Goal: Information Seeking & Learning: Learn about a topic

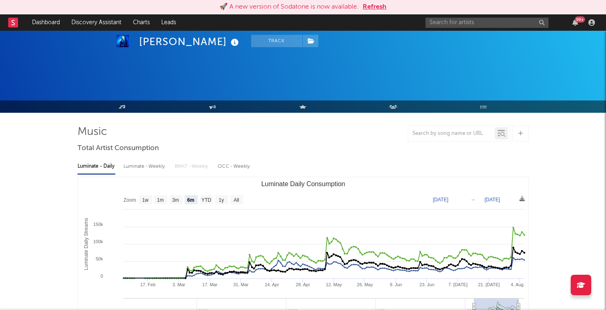
select select "6m"
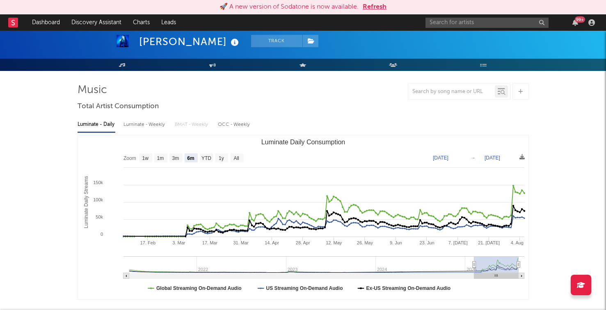
scroll to position [42, 0]
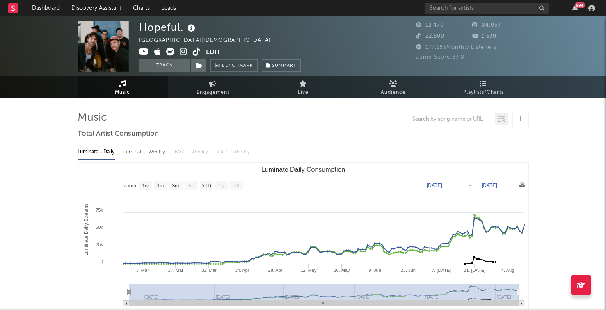
select select "1w"
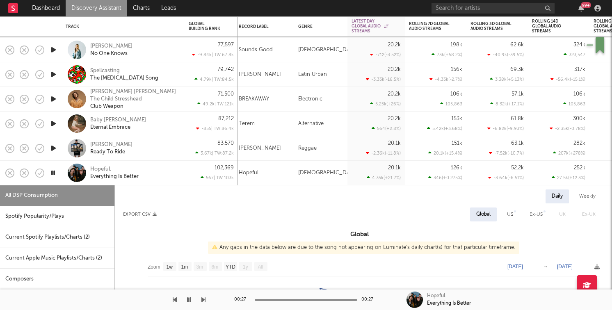
select select "1w"
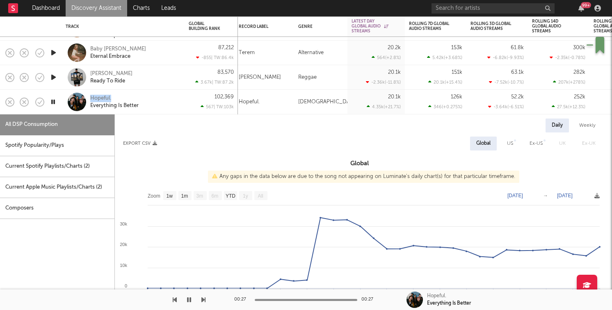
click at [52, 75] on icon "button" at bounding box center [53, 77] width 9 height 10
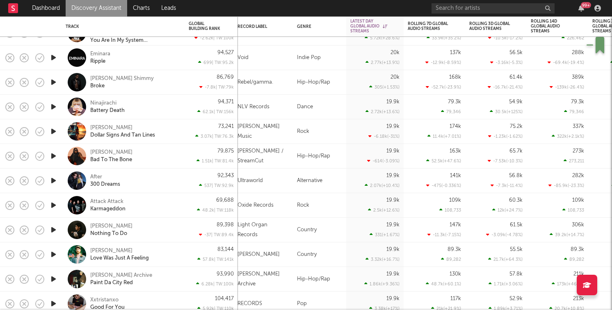
click at [54, 203] on icon "button" at bounding box center [53, 205] width 9 height 10
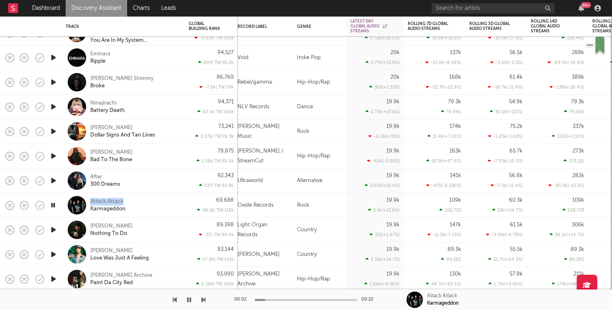
drag, startPoint x: 144, startPoint y: 203, endPoint x: 92, endPoint y: 195, distance: 52.2
click at [92, 195] on div "Attack Attack Karmageddon" at bounding box center [123, 205] width 115 height 24
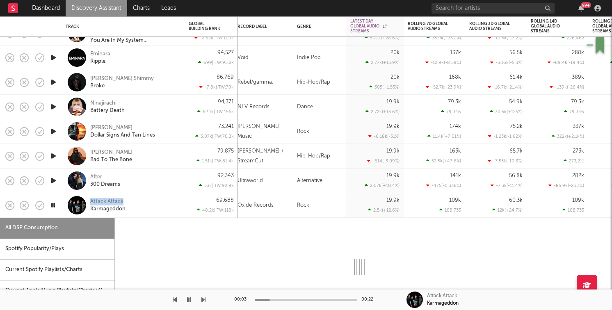
select select "1w"
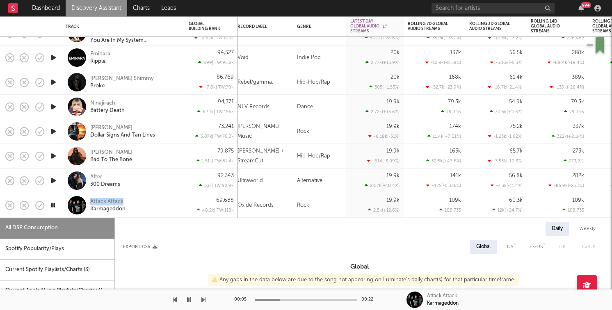
copy div "Attack Attack"
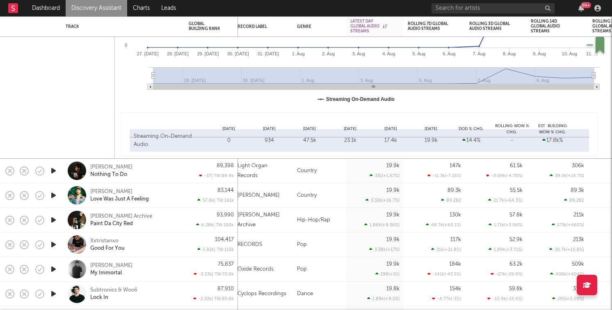
click at [54, 194] on icon "button" at bounding box center [53, 195] width 9 height 10
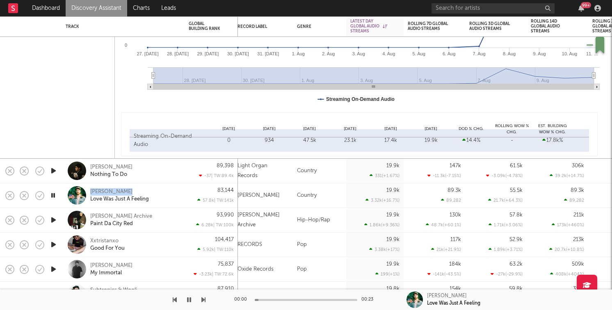
drag, startPoint x: 136, startPoint y: 193, endPoint x: 81, endPoint y: 187, distance: 54.8
click at [81, 187] on div "Colby Acuff Love Was Just A Feeling" at bounding box center [123, 195] width 115 height 24
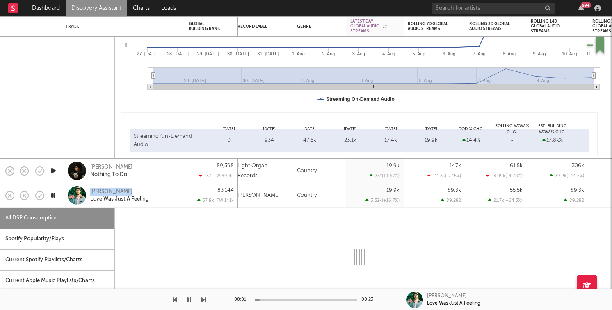
select select "1w"
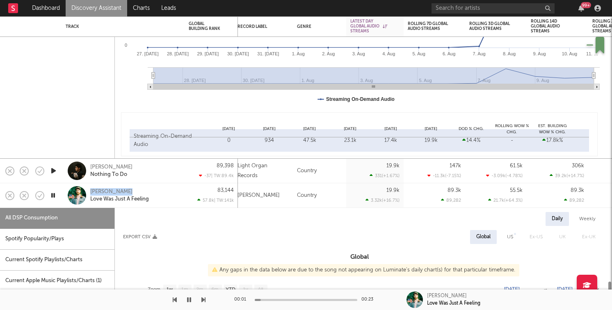
copy div "Colby Acuff"
click at [149, 203] on div "Colby Acuff Love Was Just A Feeling" at bounding box center [123, 195] width 115 height 24
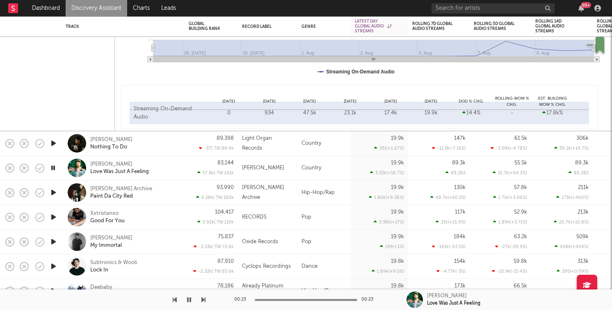
click at [51, 191] on icon "button" at bounding box center [53, 192] width 9 height 10
drag, startPoint x: 130, startPoint y: 186, endPoint x: 91, endPoint y: 186, distance: 39.0
click at [91, 186] on div "Tony Archive Paint Da City Red" at bounding box center [134, 192] width 88 height 15
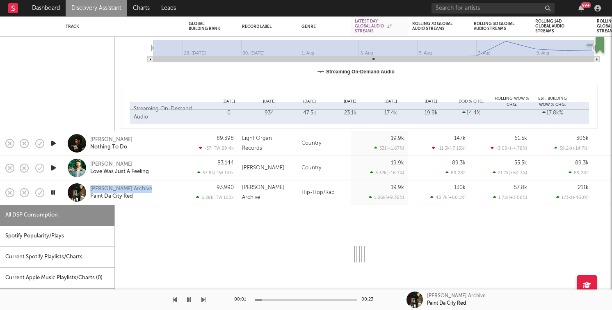
select select "1w"
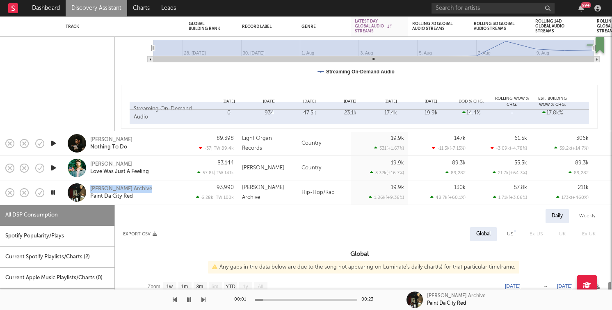
copy div "Tony Archive"
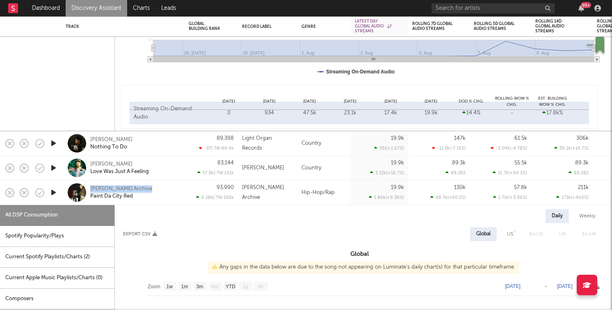
click at [153, 190] on div "Tony Archive Paint Da City Red" at bounding box center [134, 192] width 88 height 15
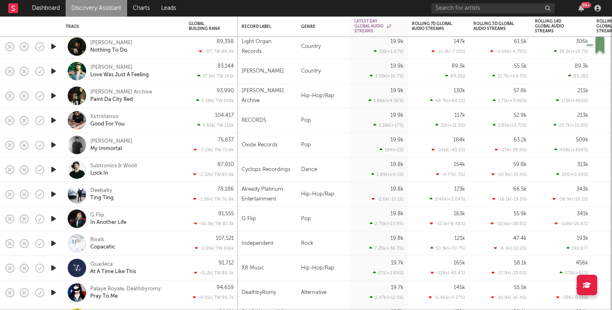
click at [55, 217] on icon "button" at bounding box center [53, 219] width 9 height 10
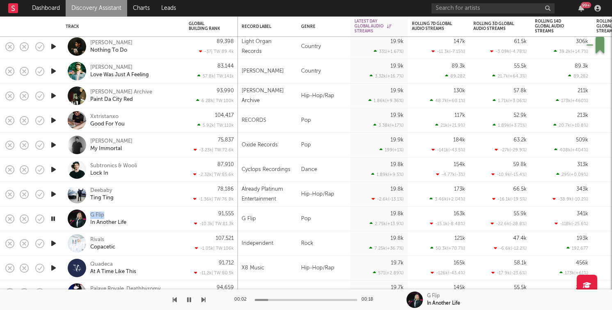
drag, startPoint x: 131, startPoint y: 213, endPoint x: 81, endPoint y: 211, distance: 49.6
click at [81, 211] on div "G Flip In Another Life" at bounding box center [123, 219] width 115 height 24
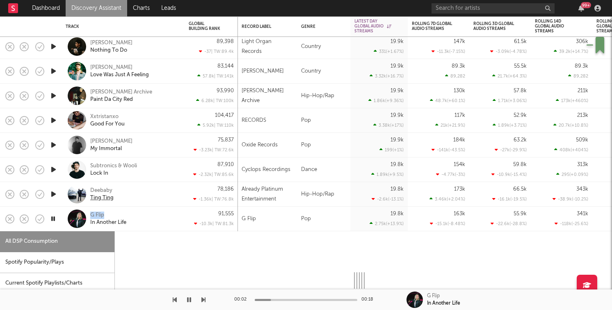
select select "1w"
copy div "G Flip"
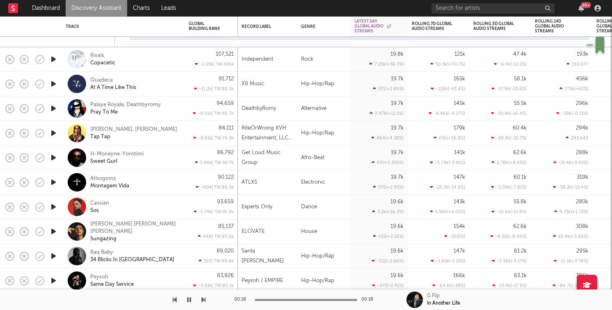
click at [52, 58] on icon "button" at bounding box center [53, 59] width 9 height 10
drag, startPoint x: 125, startPoint y: 55, endPoint x: 90, endPoint y: 53, distance: 34.9
click at [90, 53] on div "Rivals Copacetic" at bounding box center [134, 59] width 88 height 15
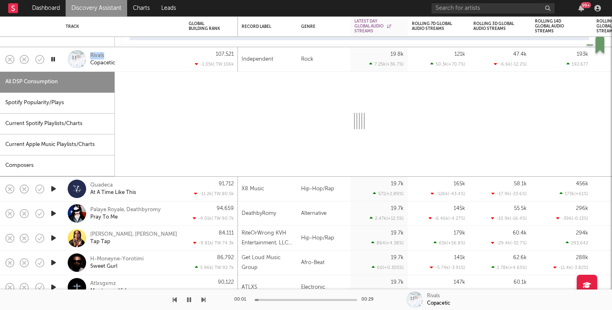
select select "1w"
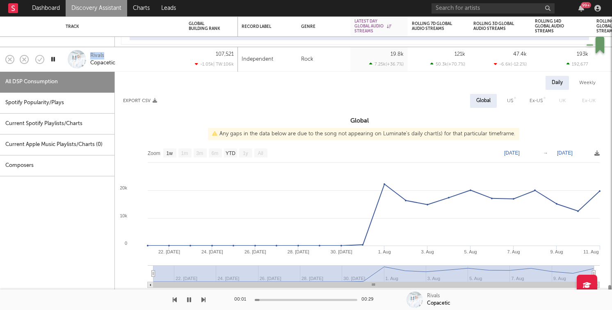
copy div "Rivals"
drag, startPoint x: 123, startPoint y: 60, endPoint x: 88, endPoint y: 55, distance: 35.7
click at [88, 55] on div "Rivals Copacetic" at bounding box center [123, 59] width 115 height 24
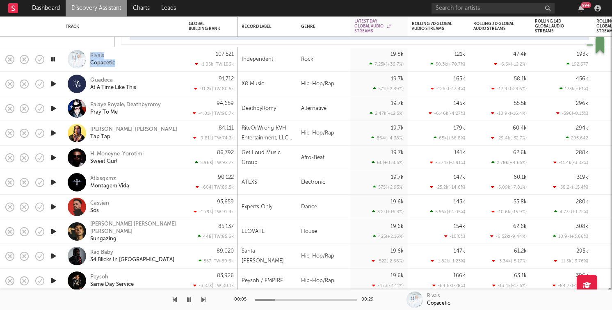
copy div "Rivals Copacetic"
click at [99, 55] on div "Rivals" at bounding box center [97, 55] width 14 height 7
click at [93, 54] on div "Rivals" at bounding box center [97, 55] width 14 height 7
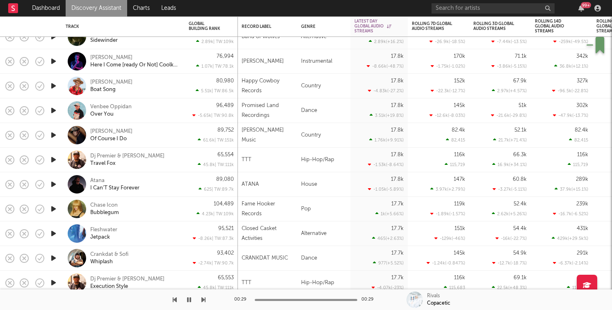
click at [55, 134] on icon "button" at bounding box center [53, 135] width 9 height 10
drag, startPoint x: 132, startPoint y: 131, endPoint x: 98, endPoint y: 118, distance: 36.1
copy div "Over You Lily Rose"
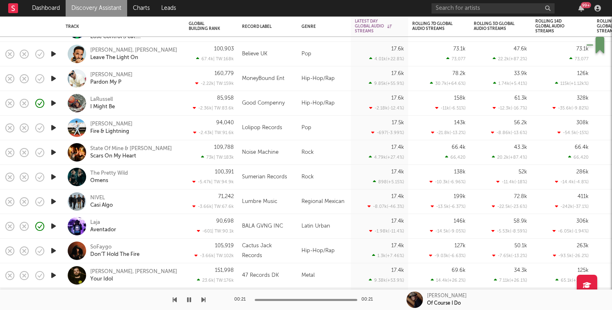
click at [52, 178] on icon "button" at bounding box center [53, 177] width 9 height 10
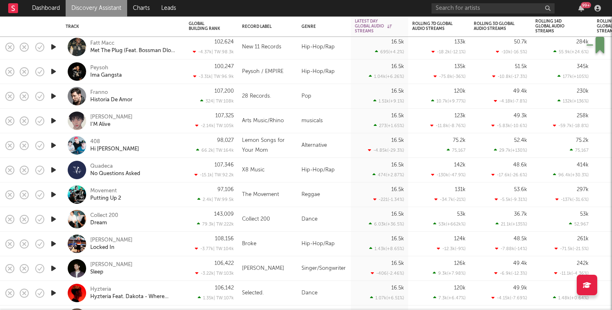
click at [52, 144] on icon "button" at bounding box center [53, 145] width 9 height 10
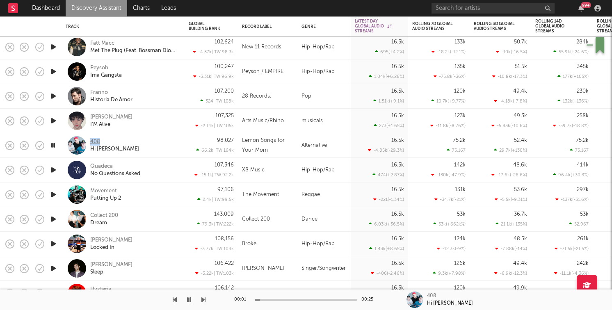
drag, startPoint x: 116, startPoint y: 140, endPoint x: 91, endPoint y: 141, distance: 24.2
click at [91, 141] on div "408 Hi Jack" at bounding box center [134, 145] width 88 height 15
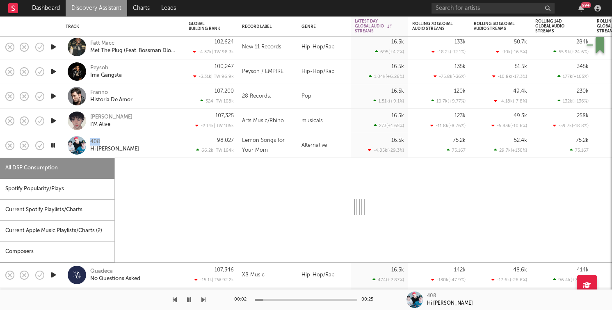
select select "1w"
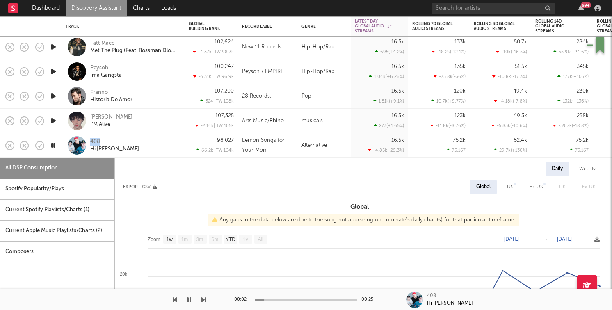
copy div "408"
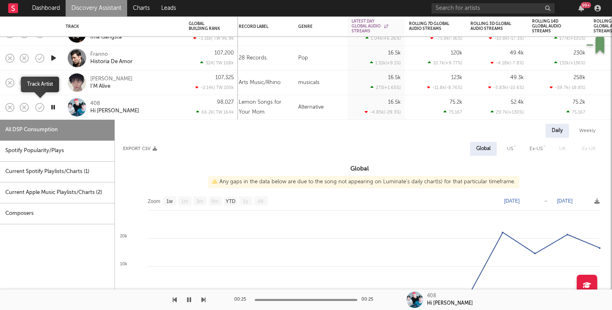
click at [35, 104] on icon "button" at bounding box center [39, 107] width 11 height 11
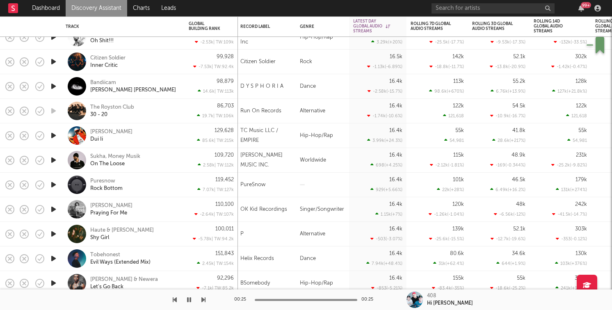
click at [56, 61] on icon "button" at bounding box center [53, 62] width 9 height 10
click at [56, 61] on icon "button" at bounding box center [53, 62] width 8 height 10
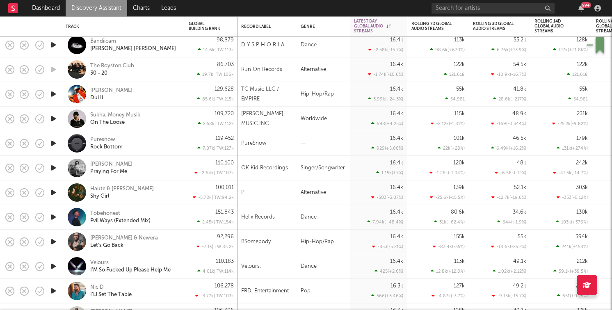
click at [52, 194] on icon "button" at bounding box center [53, 192] width 9 height 10
click at [55, 168] on icon "button" at bounding box center [53, 168] width 9 height 10
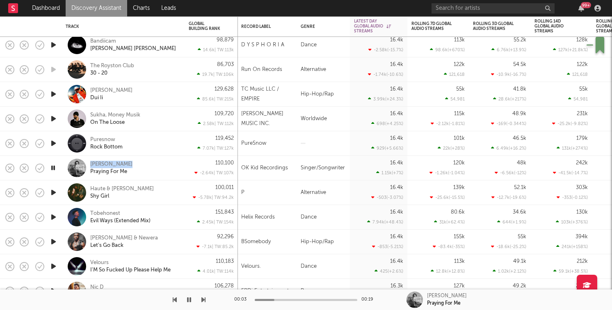
drag, startPoint x: 135, startPoint y: 166, endPoint x: 90, endPoint y: 158, distance: 45.8
click at [90, 158] on div "Ben Rector Praying For Me" at bounding box center [123, 168] width 115 height 24
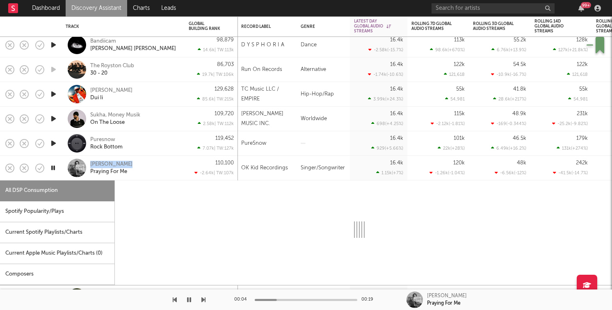
select select "1w"
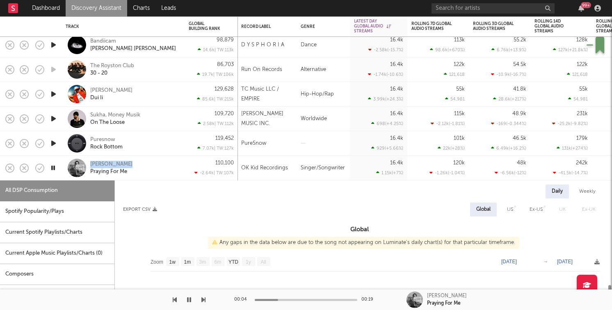
copy div "Ben Rector"
click at [136, 167] on div "Ben Rector Praying For Me" at bounding box center [134, 168] width 88 height 15
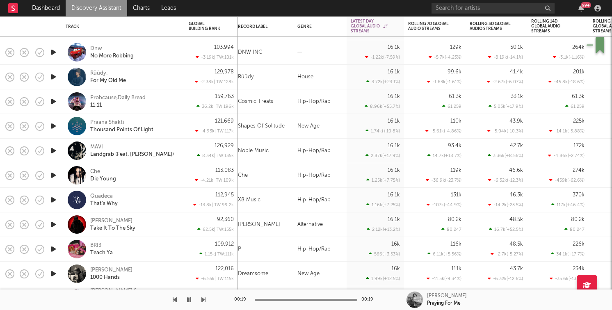
click at [50, 222] on icon "button" at bounding box center [53, 224] width 9 height 10
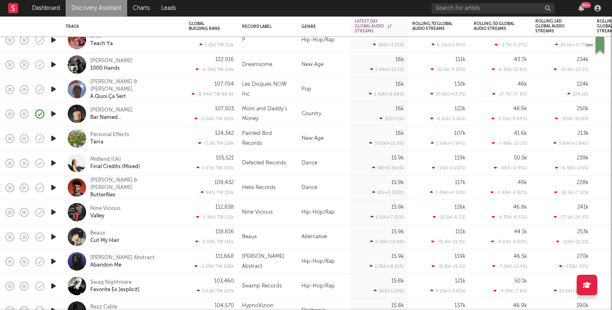
click at [53, 211] on icon "button" at bounding box center [53, 212] width 9 height 10
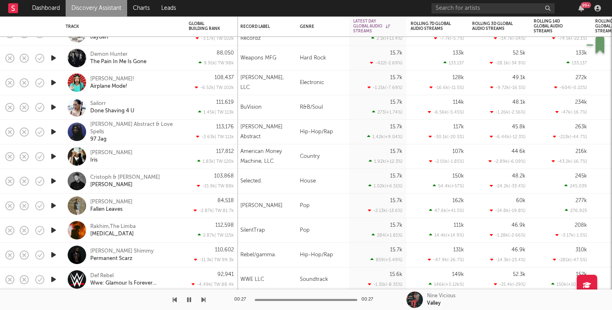
click at [57, 205] on icon "button" at bounding box center [53, 206] width 9 height 10
drag, startPoint x: 131, startPoint y: 198, endPoint x: 91, endPoint y: 198, distance: 40.2
click at [91, 198] on div "Clinton Kane Fallen Leaves" at bounding box center [134, 205] width 88 height 15
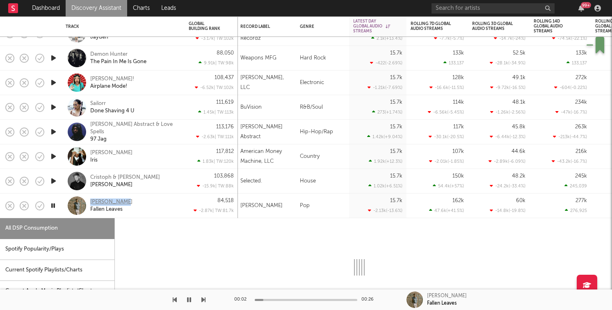
select select "1w"
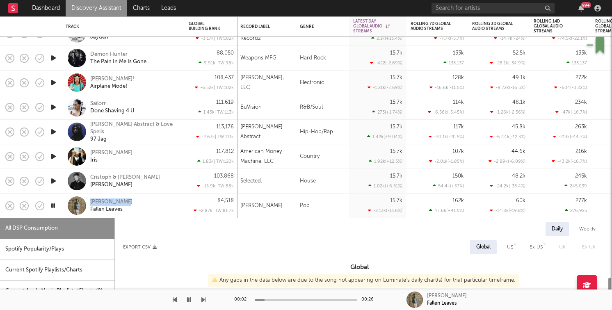
copy div "Clinton Kane"
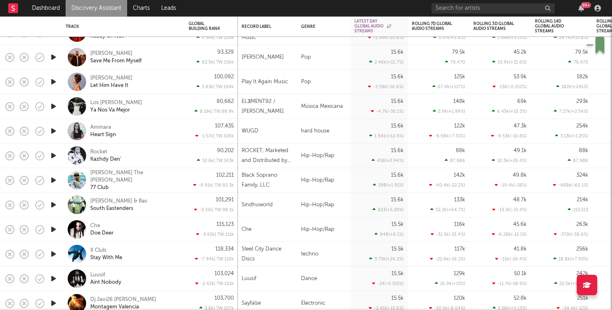
click at [56, 58] on icon "button" at bounding box center [53, 57] width 9 height 10
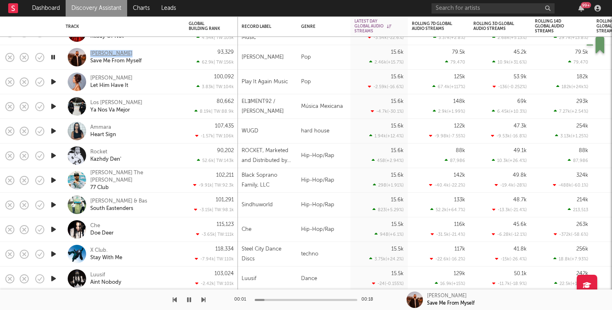
drag, startPoint x: 140, startPoint y: 52, endPoint x: 94, endPoint y: 50, distance: 46.0
click at [94, 50] on div "Brent Morgan Save Me From Myself" at bounding box center [134, 57] width 88 height 15
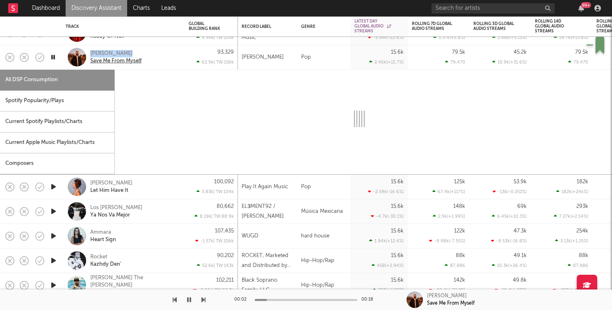
select select "1w"
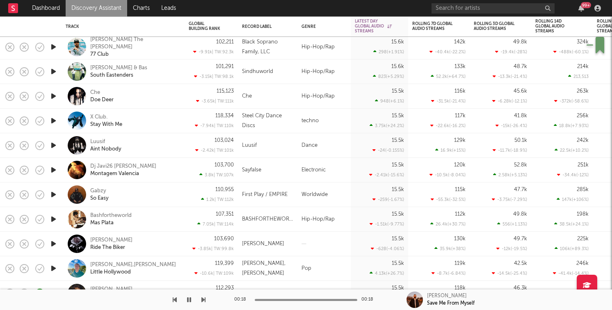
select select "1w"
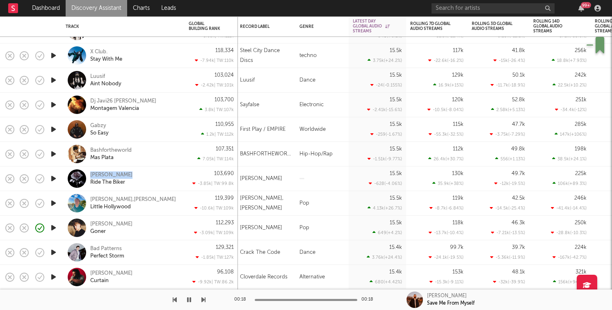
drag, startPoint x: 139, startPoint y: 172, endPoint x: 84, endPoint y: 172, distance: 55.8
click at [84, 172] on div "Ruby Darkrose Ride The Biker" at bounding box center [123, 178] width 115 height 24
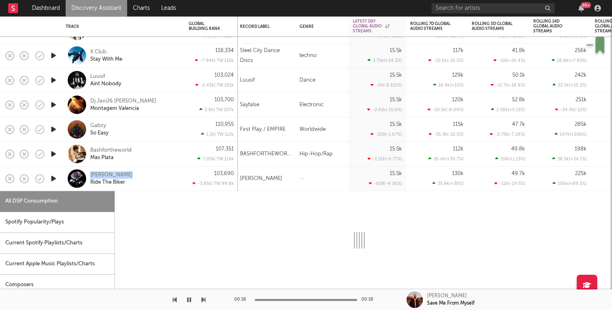
select select "1w"
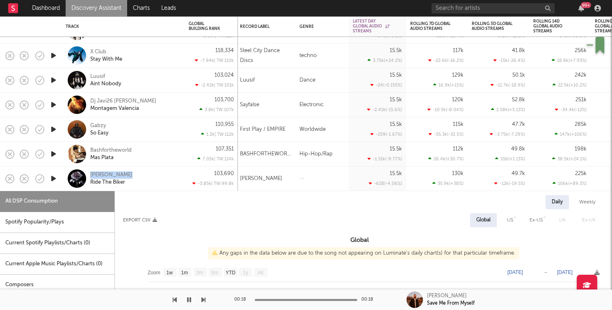
click at [52, 175] on icon "button" at bounding box center [53, 178] width 9 height 10
click at [114, 178] on div "Ruby Darkrose" at bounding box center [111, 174] width 42 height 7
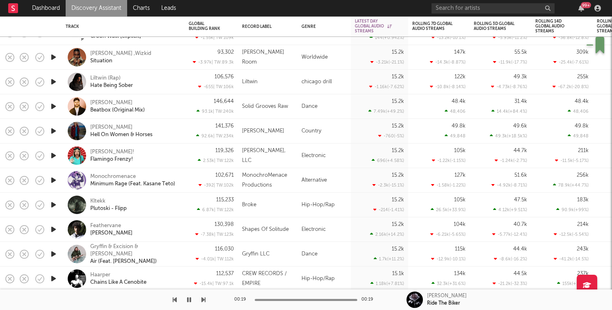
click at [54, 130] on icon "button" at bounding box center [53, 131] width 9 height 10
drag, startPoint x: 142, startPoint y: 125, endPoint x: 88, endPoint y: 127, distance: 54.6
click at [88, 127] on div "Kalyn Beasley Hell On Women & Horses" at bounding box center [123, 131] width 115 height 24
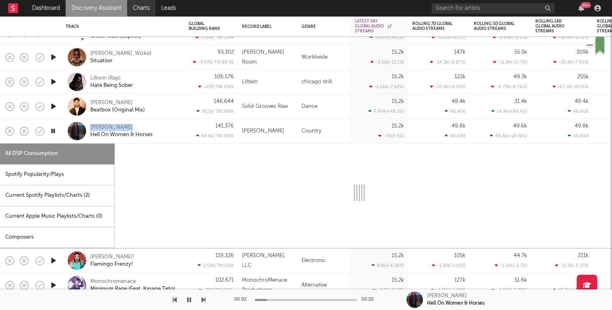
select select "1w"
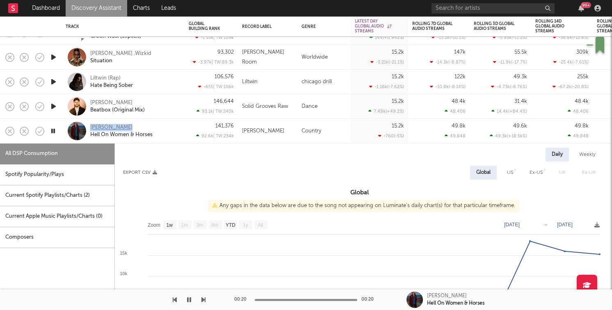
click at [118, 128] on div "Kalyn Beasley" at bounding box center [111, 127] width 42 height 7
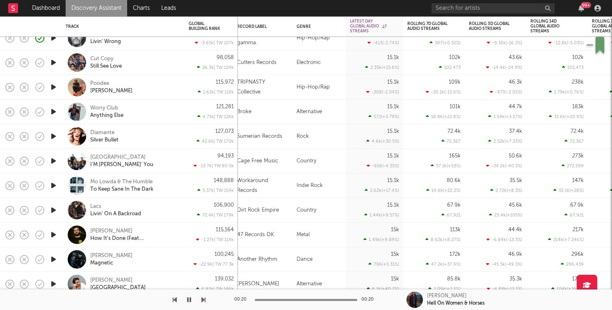
click at [53, 135] on icon "button" at bounding box center [53, 136] width 9 height 10
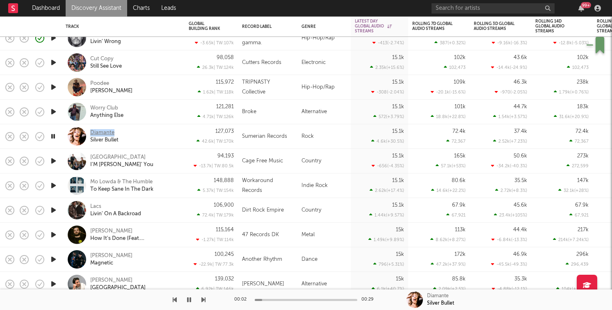
drag, startPoint x: 126, startPoint y: 132, endPoint x: 91, endPoint y: 130, distance: 35.7
click at [91, 130] on div "Diamante Silver Bullet" at bounding box center [134, 136] width 88 height 15
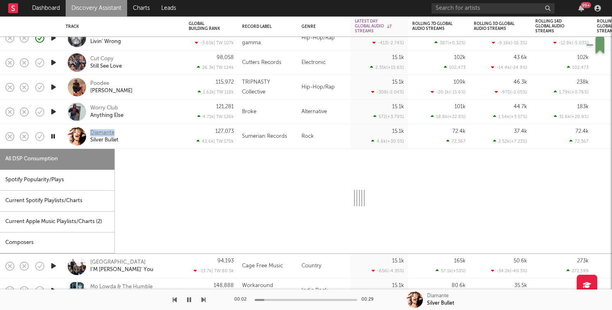
select select "1w"
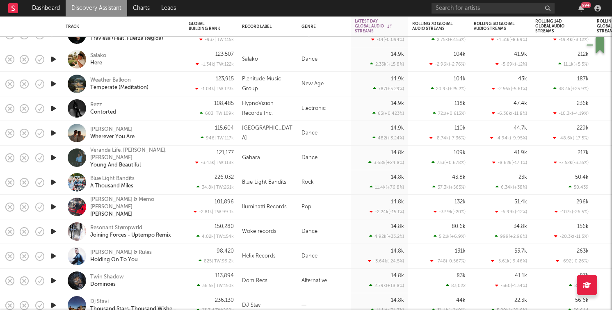
click at [53, 182] on icon "button" at bounding box center [53, 182] width 9 height 10
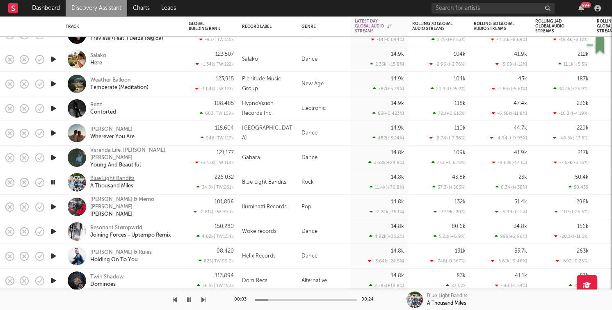
click at [127, 179] on div "Blue Light Bandits" at bounding box center [112, 178] width 44 height 7
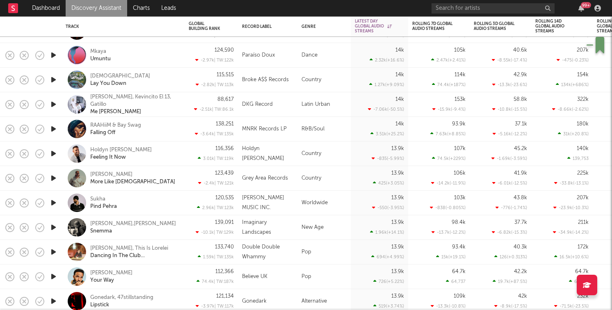
click at [50, 156] on icon "button" at bounding box center [53, 153] width 9 height 10
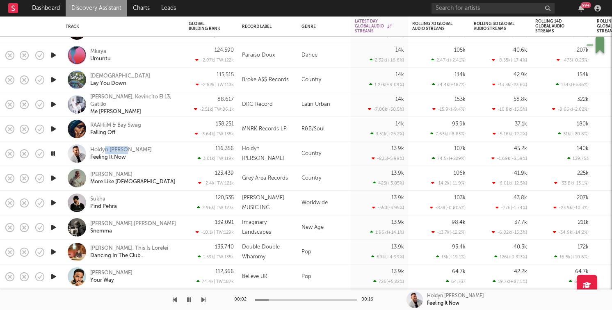
drag, startPoint x: 143, startPoint y: 149, endPoint x: 104, endPoint y: 149, distance: 39.0
click at [104, 149] on div "Holdyn Barder Feeling It Now" at bounding box center [134, 153] width 88 height 15
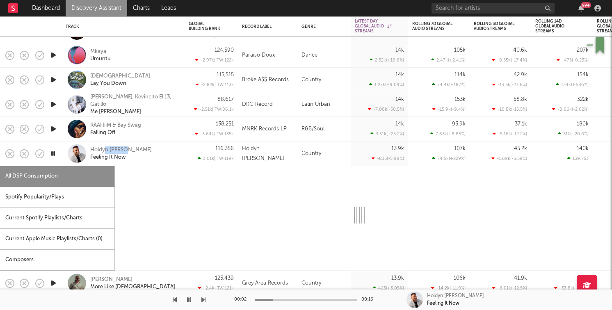
select select "1w"
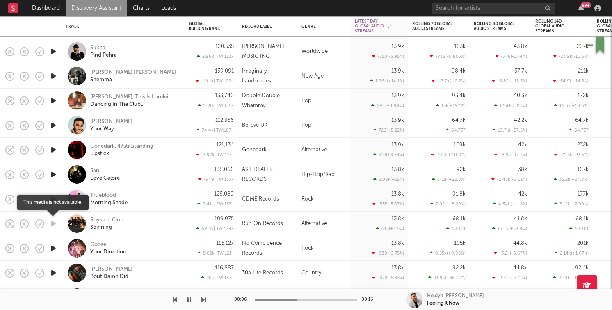
click at [56, 222] on icon "button" at bounding box center [53, 224] width 9 height 10
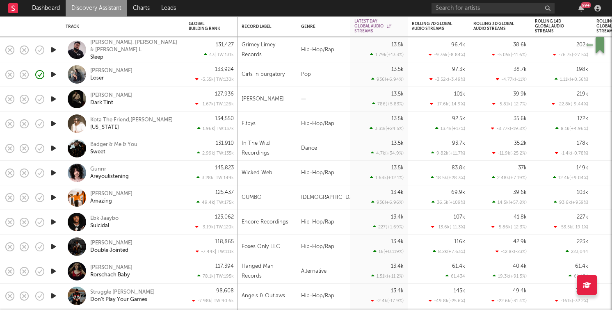
click at [55, 196] on icon "button" at bounding box center [53, 197] width 9 height 10
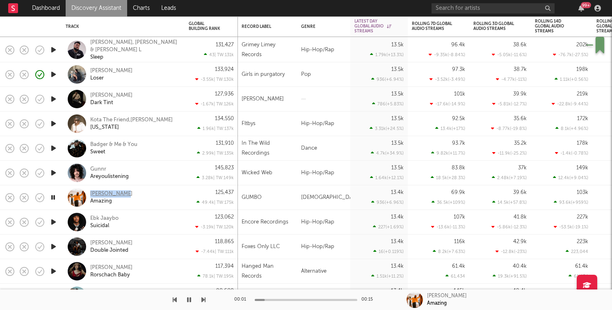
drag, startPoint x: 130, startPoint y: 192, endPoint x: 91, endPoint y: 192, distance: 39.4
click at [91, 192] on div "Darrel Walls Amazing" at bounding box center [134, 197] width 88 height 15
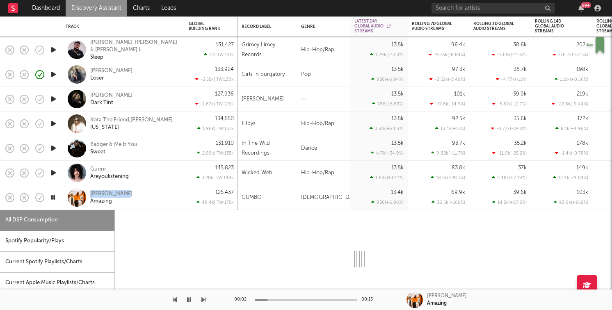
select select "1w"
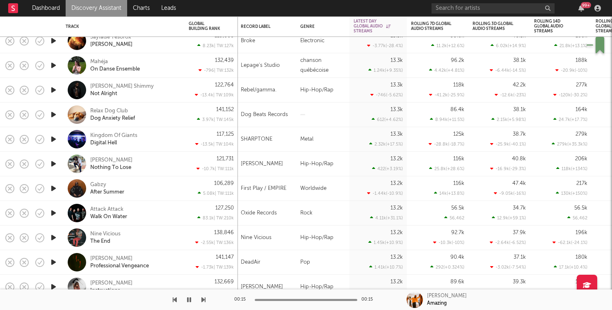
click at [53, 163] on icon "button" at bounding box center [53, 164] width 9 height 10
drag, startPoint x: 137, startPoint y: 160, endPoint x: 87, endPoint y: 160, distance: 50.0
click at [87, 160] on div "Rashaad Lee Nothing To Lose" at bounding box center [123, 164] width 115 height 24
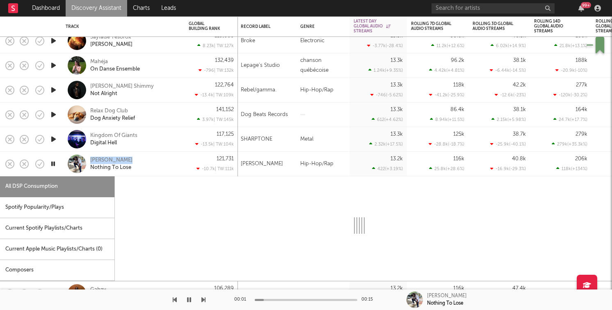
select select "1w"
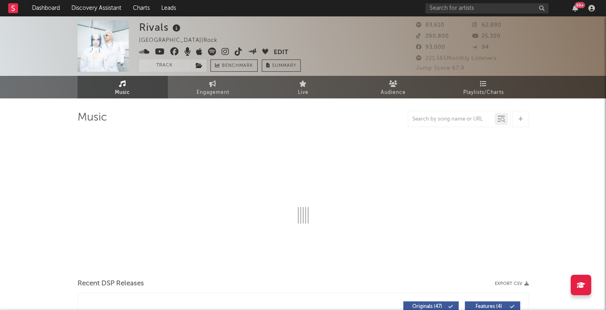
select select "6m"
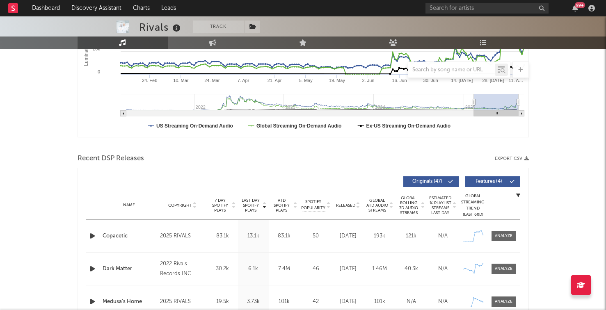
scroll to position [223, 0]
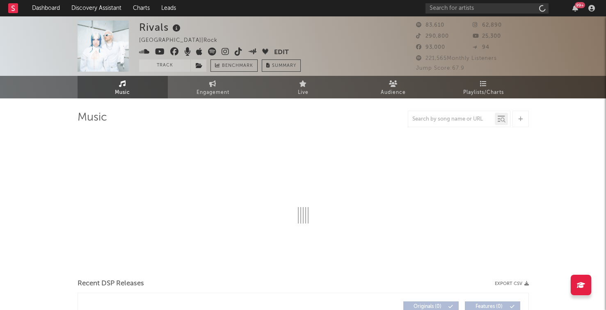
select select "6m"
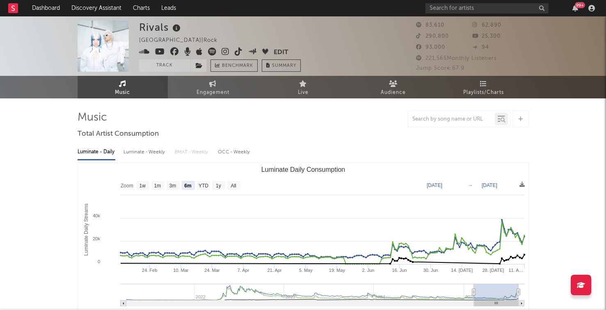
click at [40, 93] on div "Music Engagement Live Audience Playlists/Charts" at bounding box center [303, 87] width 606 height 23
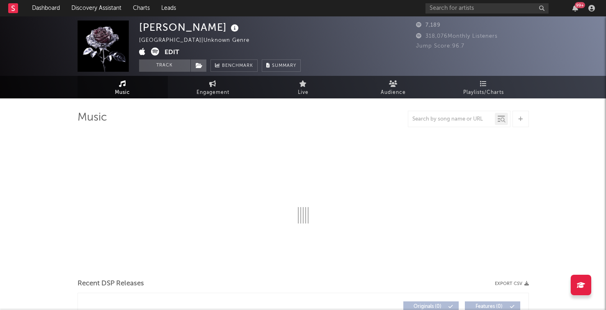
select select "1w"
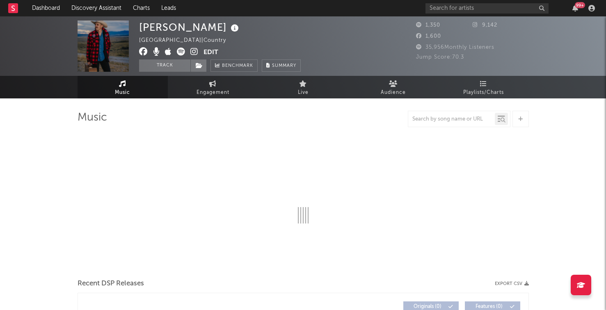
select select "6m"
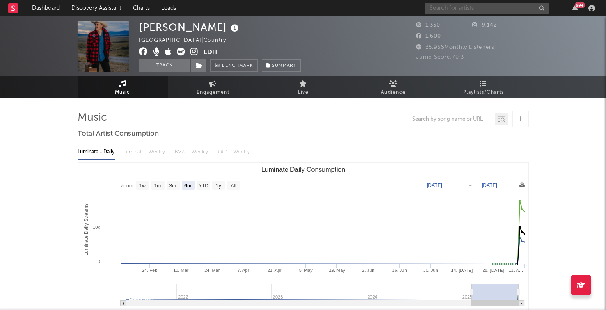
click at [478, 12] on input "text" at bounding box center [486, 8] width 123 height 10
paste input "LoVibe."
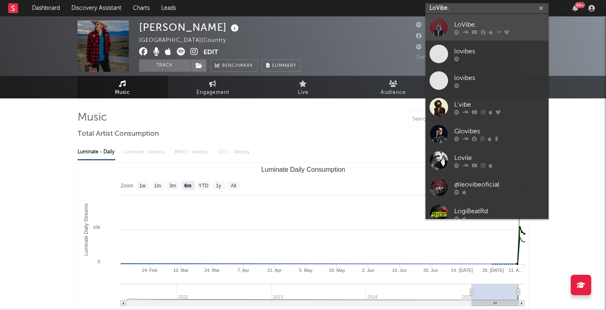
type input "LoVibe."
click at [476, 27] on div "LoVibe." at bounding box center [499, 25] width 90 height 10
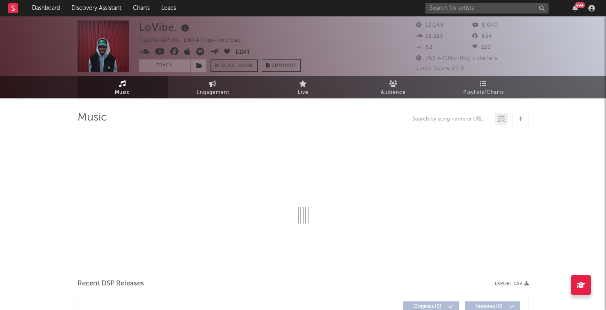
select select "6m"
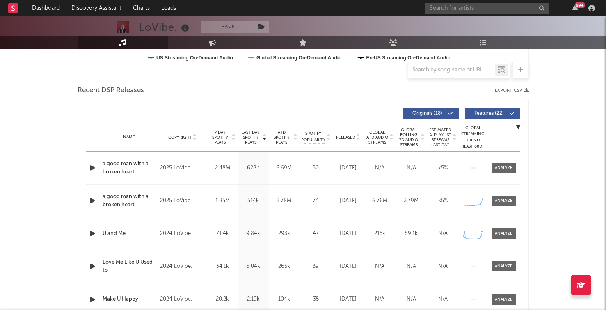
scroll to position [260, 0]
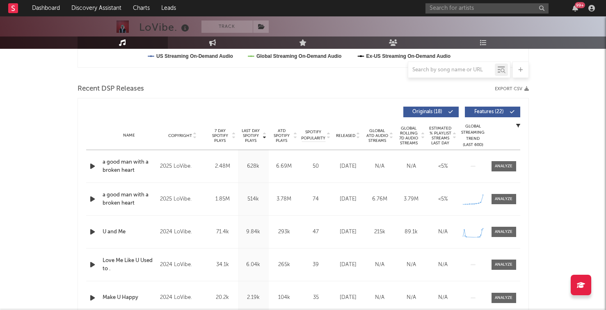
click at [89, 167] on icon "button" at bounding box center [92, 166] width 9 height 10
click at [460, 12] on input "text" at bounding box center [486, 8] width 123 height 10
click at [569, 43] on div "Music Engagement Live Audience Playlists/Charts" at bounding box center [303, 42] width 606 height 12
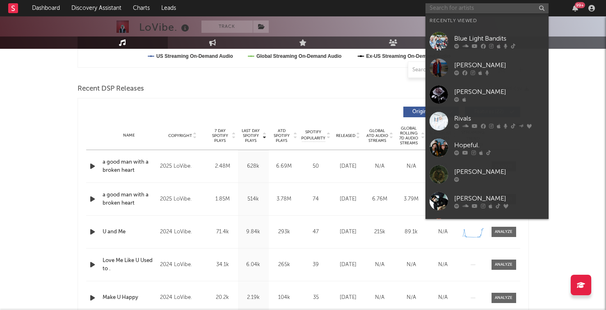
click at [455, 6] on input "text" at bounding box center [486, 8] width 123 height 10
paste input "Darrel Walls"
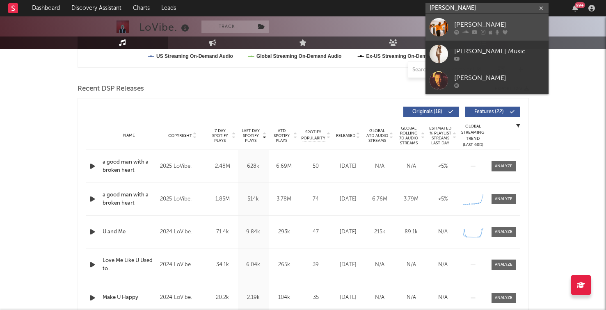
type input "Darrel Walls"
click at [457, 29] on div "Darrel Walls" at bounding box center [499, 25] width 90 height 10
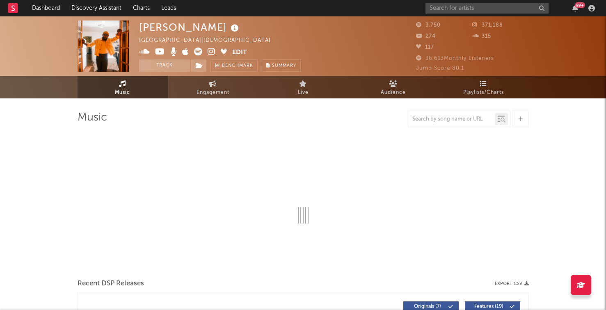
select select "1w"
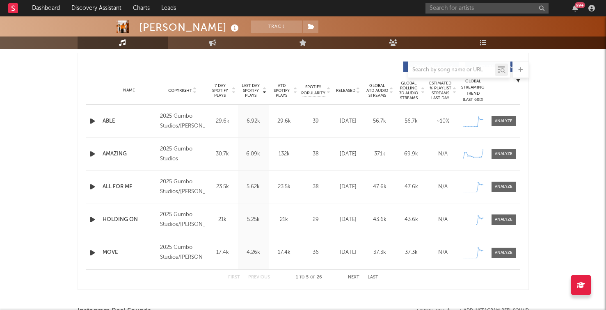
scroll to position [301, 0]
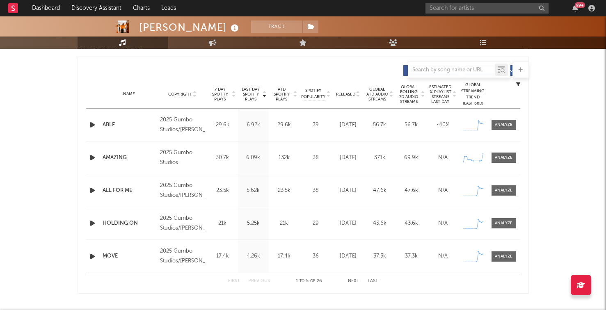
click at [351, 95] on span "Released" at bounding box center [345, 94] width 19 height 5
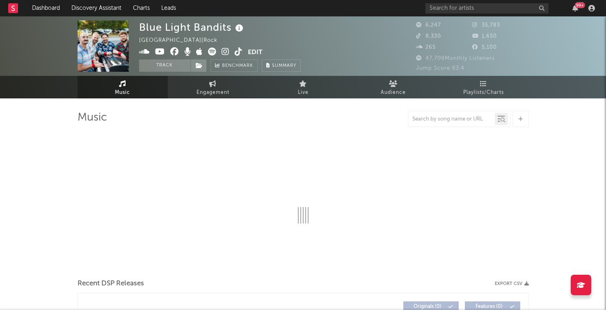
select select "6m"
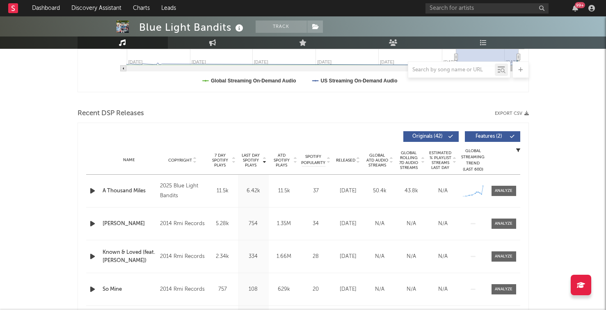
scroll to position [236, 0]
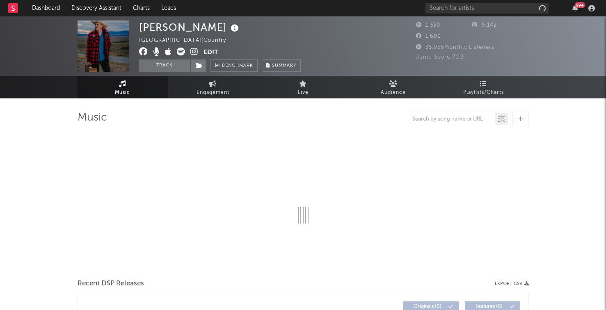
select select "6m"
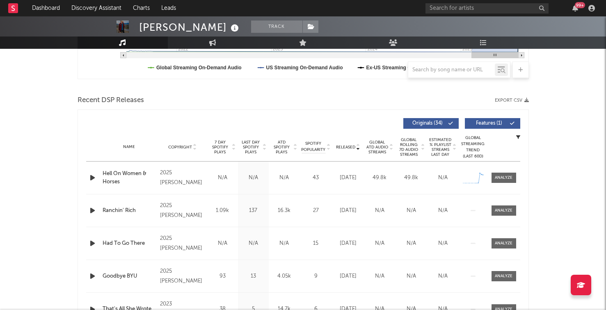
scroll to position [251, 0]
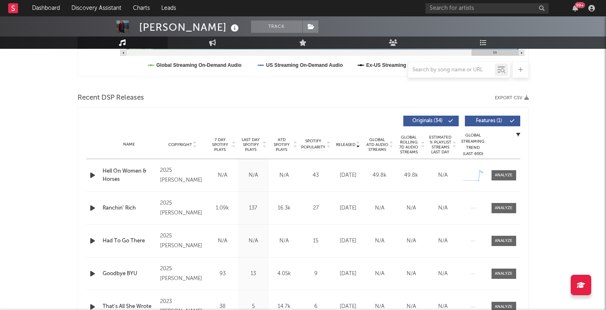
click at [254, 145] on span "Last Day Spotify Plays" at bounding box center [251, 144] width 22 height 15
click at [226, 144] on span "7 Day Spotify Plays" at bounding box center [220, 144] width 22 height 15
click at [248, 146] on span "Last Day Spotify Plays" at bounding box center [251, 144] width 22 height 15
click at [254, 146] on span "Last Day Spotify Plays" at bounding box center [251, 144] width 22 height 15
click at [374, 146] on span "Global ATD Audio Streams" at bounding box center [377, 144] width 23 height 15
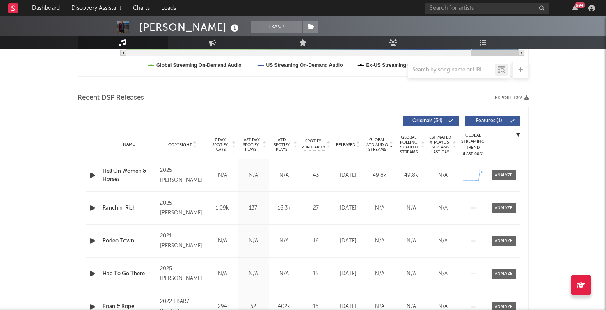
click at [94, 175] on icon "button" at bounding box center [92, 175] width 9 height 10
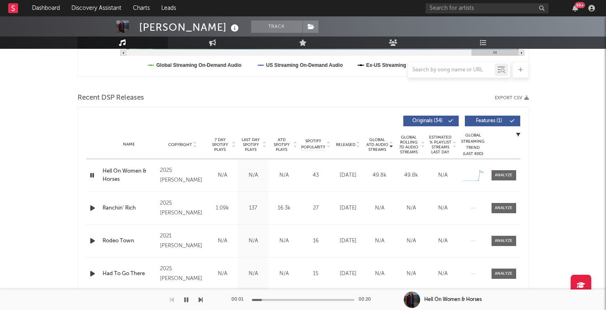
click at [94, 175] on icon "button" at bounding box center [92, 175] width 8 height 10
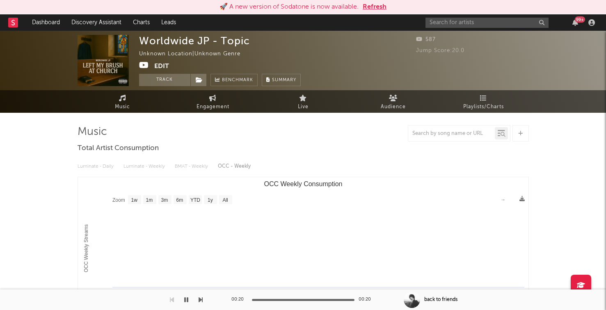
select select "1w"
click at [441, 22] on input "text" at bounding box center [486, 23] width 123 height 10
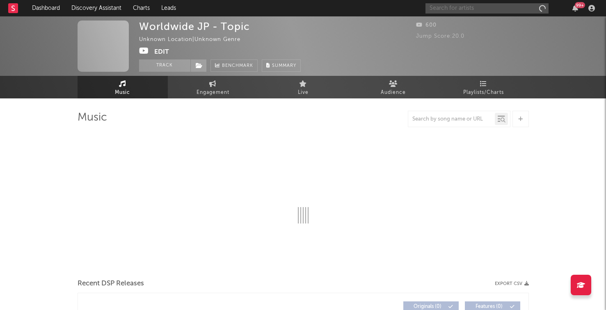
select select "1w"
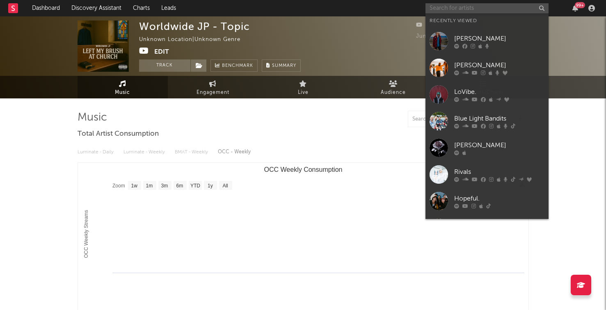
click at [481, 6] on input "text" at bounding box center [486, 8] width 123 height 10
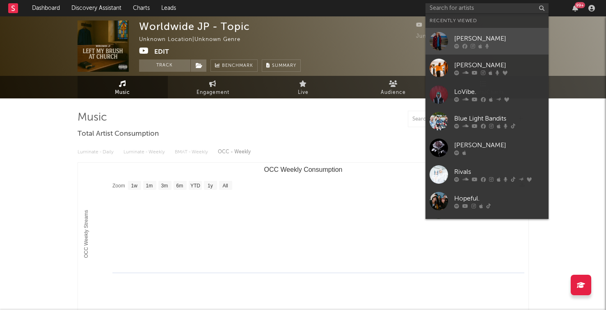
click at [471, 40] on div "[PERSON_NAME]" at bounding box center [499, 39] width 90 height 10
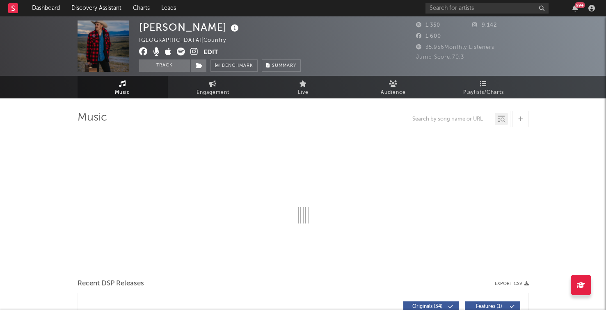
select select "6m"
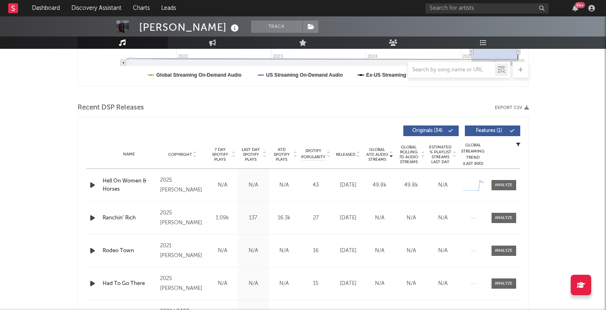
scroll to position [246, 0]
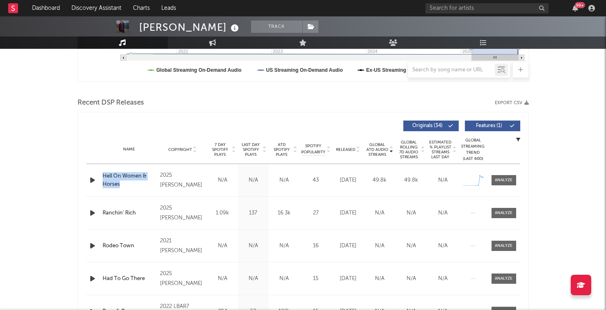
drag, startPoint x: 100, startPoint y: 173, endPoint x: 130, endPoint y: 185, distance: 31.8
click at [130, 185] on div "Name Hell On Women & Horses Copyright 2025 Kalyn Beasley Label Kalyn Beasley Al…" at bounding box center [303, 180] width 434 height 32
copy div "Hell On Women & Horses"
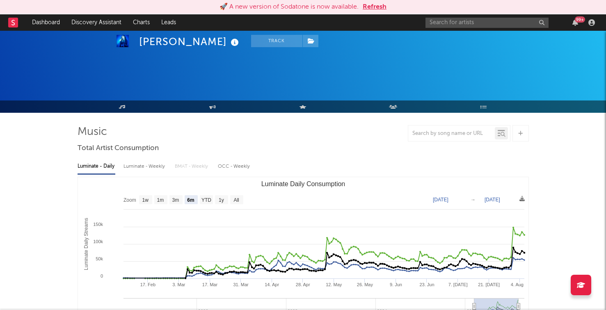
select select "6m"
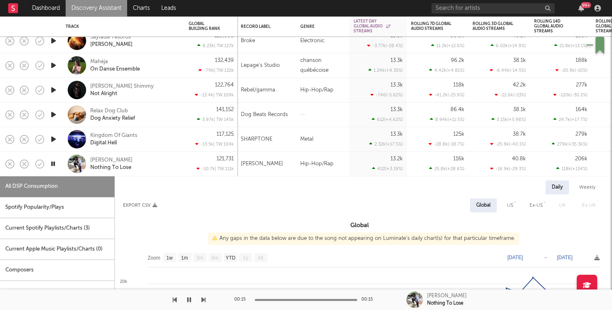
select select "1w"
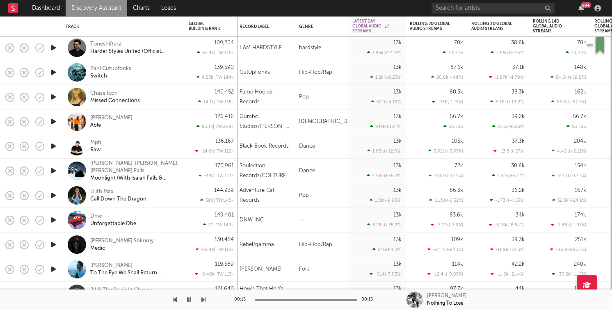
click at [51, 99] on icon "button" at bounding box center [53, 97] width 9 height 10
drag, startPoint x: 127, startPoint y: 93, endPoint x: 90, endPoint y: 93, distance: 37.3
click at [90, 93] on div "Chase Icon Missed Connections" at bounding box center [123, 97] width 115 height 24
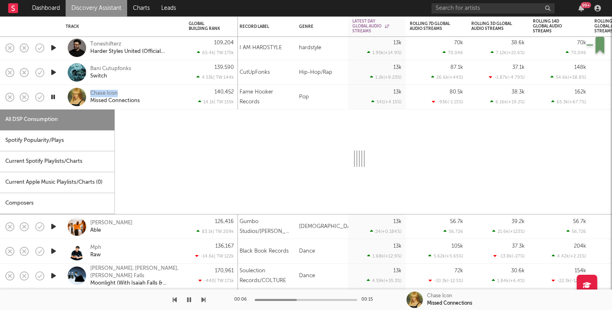
copy div "Chase Icon"
select select "1w"
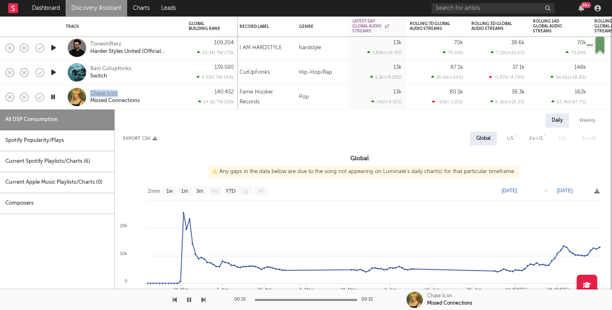
click at [107, 95] on div "Chase Icon" at bounding box center [103, 93] width 27 height 7
click at [43, 95] on icon "button" at bounding box center [40, 97] width 9 height 9
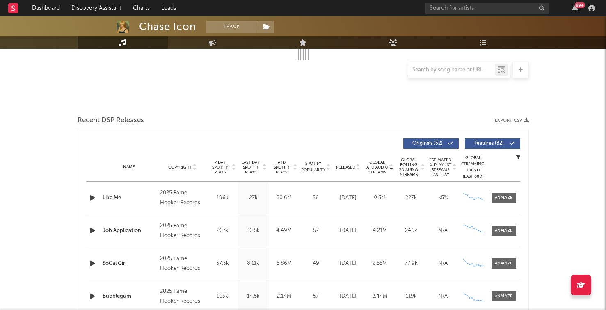
scroll to position [168, 0]
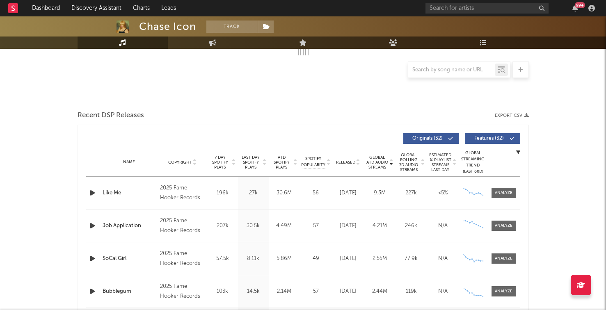
click at [228, 162] on span "7 Day Spotify Plays" at bounding box center [220, 162] width 22 height 15
click at [93, 190] on icon "button" at bounding box center [92, 193] width 9 height 10
